Goal: Transaction & Acquisition: Purchase product/service

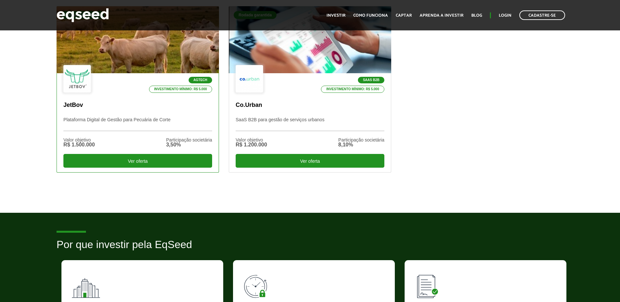
scroll to position [229, 0]
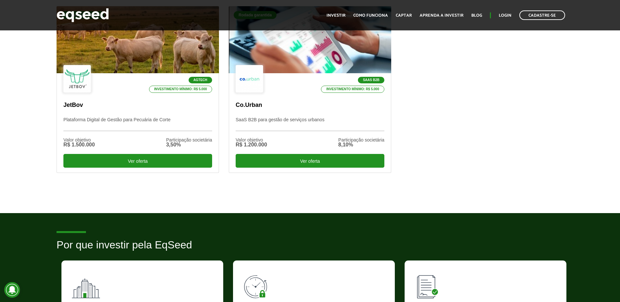
click at [19, 151] on div "Ofertas disponíveis Rodada garantida Agtech Investimento mínimo: R$ 5.000 JetBo…" at bounding box center [310, 89] width 620 height 208
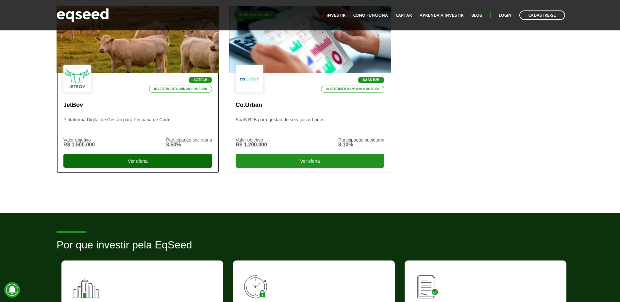
click at [108, 157] on div "Ver oferta" at bounding box center [137, 161] width 149 height 14
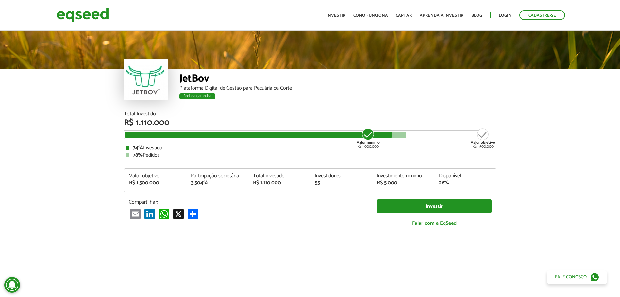
click at [145, 183] on div "R$ 1.500.000" at bounding box center [155, 182] width 52 height 5
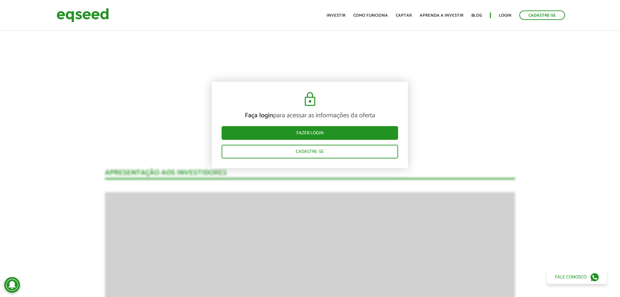
drag, startPoint x: 145, startPoint y: 183, endPoint x: 141, endPoint y: 180, distance: 5.8
drag, startPoint x: 141, startPoint y: 180, endPoint x: 125, endPoint y: 175, distance: 16.3
